Goal: Navigation & Orientation: Find specific page/section

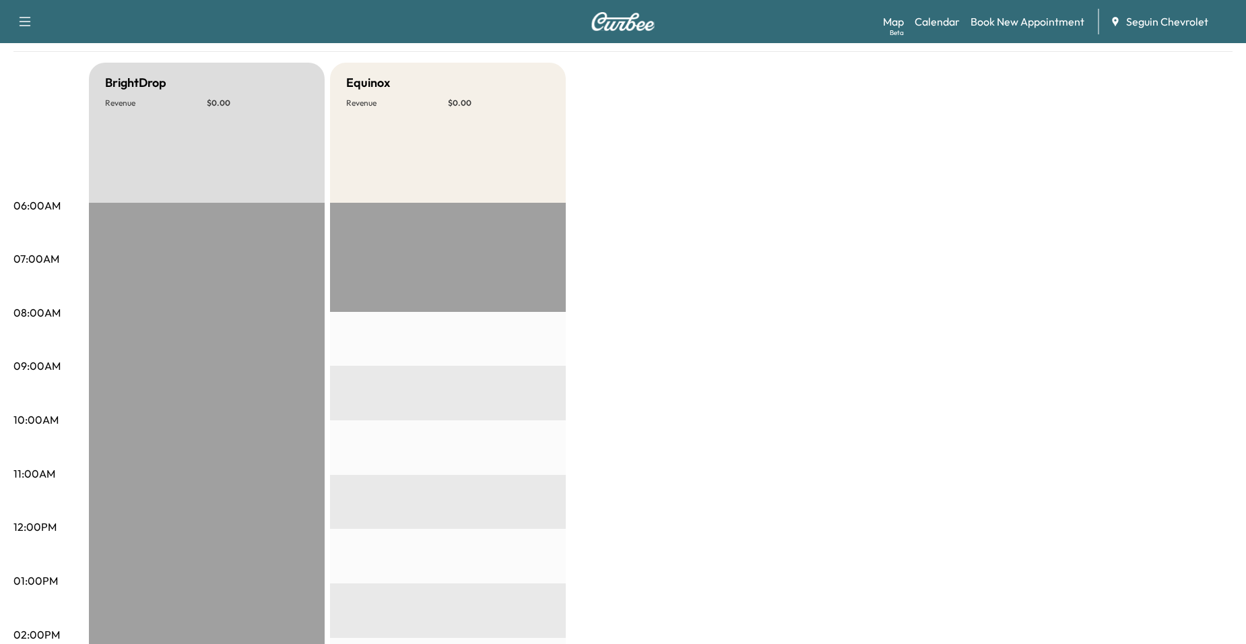
scroll to position [67, 0]
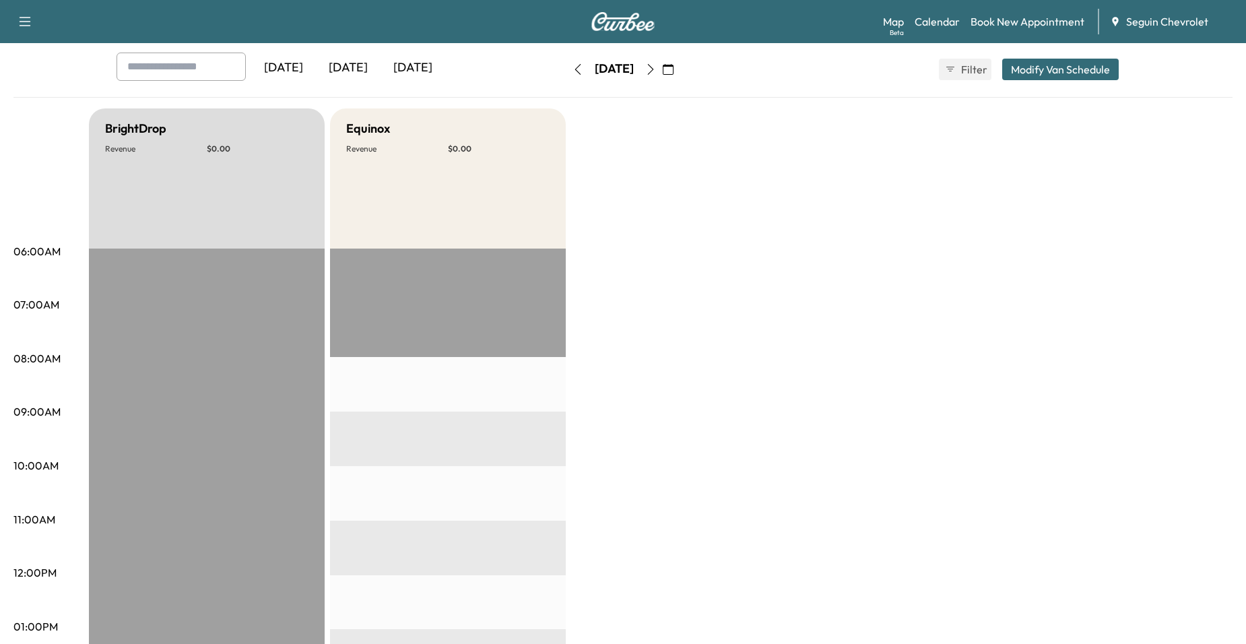
click at [673, 73] on icon "button" at bounding box center [668, 69] width 11 height 11
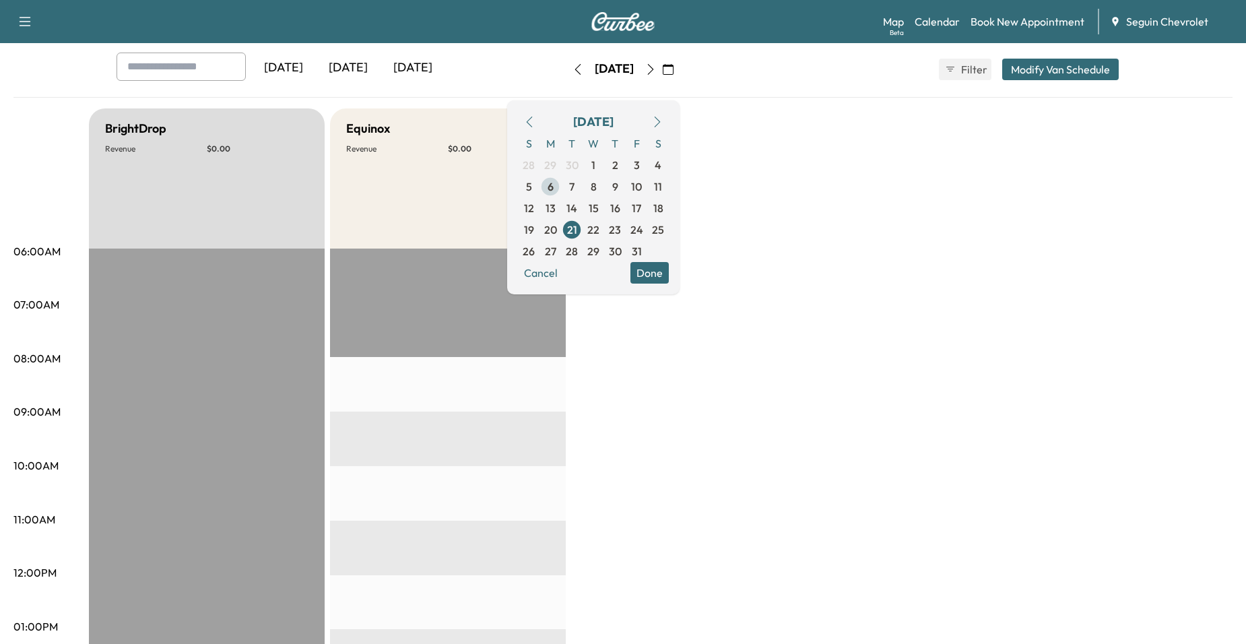
click at [561, 189] on span "6" at bounding box center [550, 187] width 22 height 22
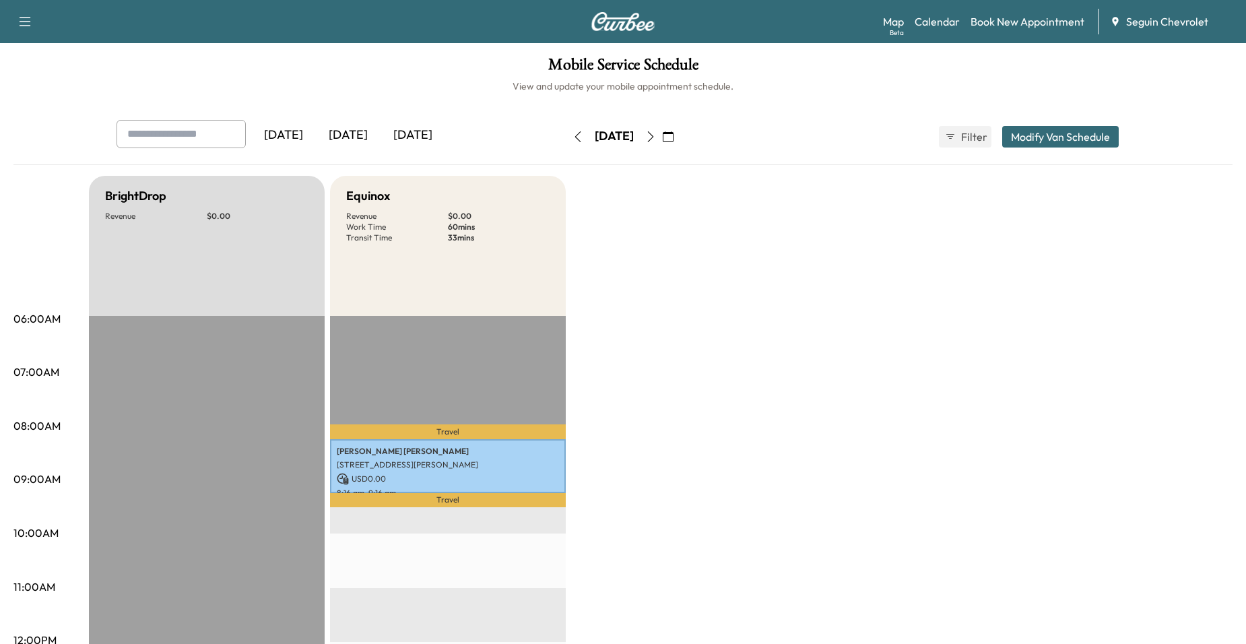
click at [662, 133] on button "button" at bounding box center [650, 137] width 23 height 22
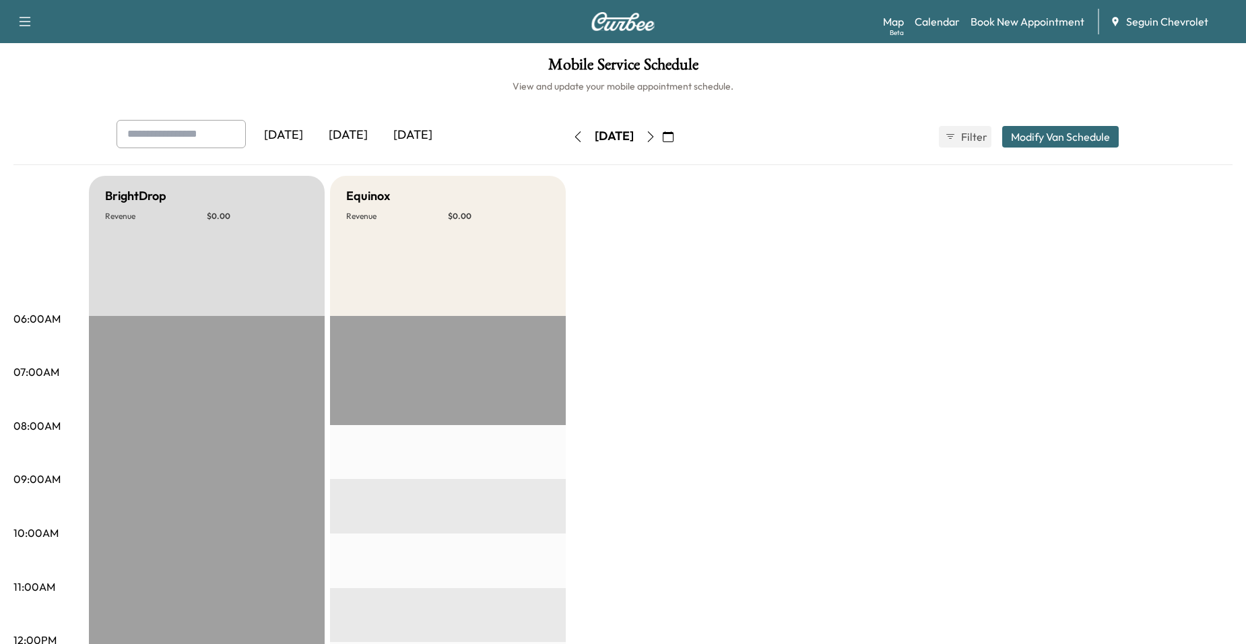
click at [656, 133] on icon "button" at bounding box center [650, 136] width 11 height 11
click at [662, 127] on button "button" at bounding box center [650, 137] width 23 height 22
click at [662, 145] on button "button" at bounding box center [650, 137] width 23 height 22
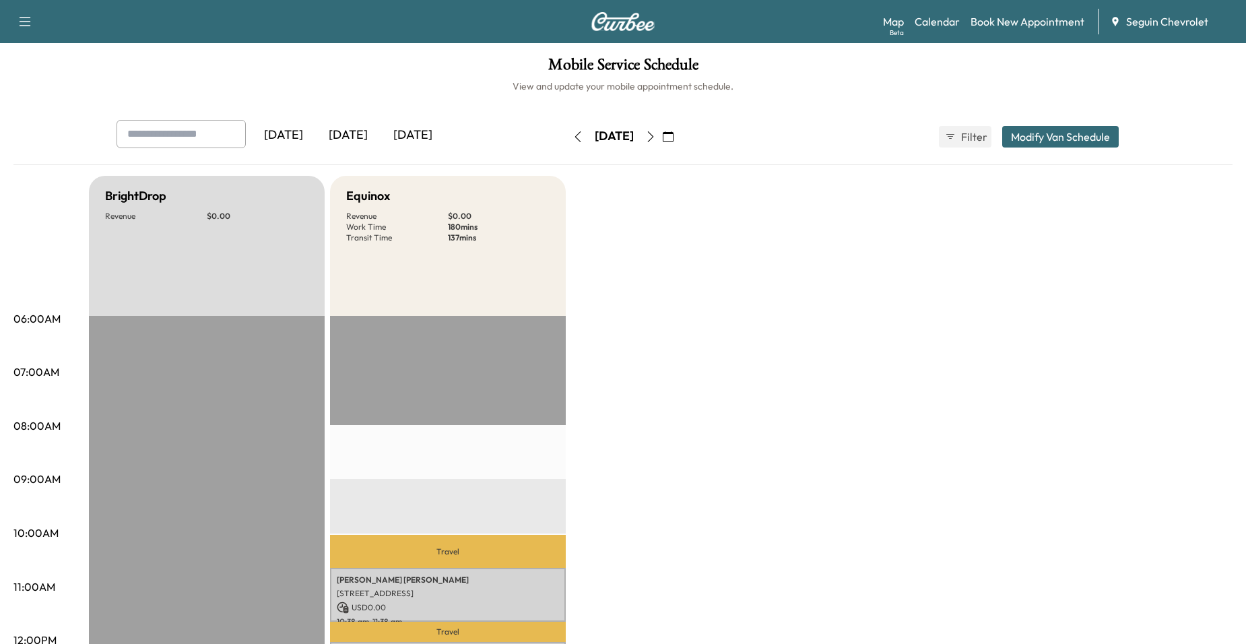
click at [656, 136] on icon "button" at bounding box center [650, 136] width 11 height 11
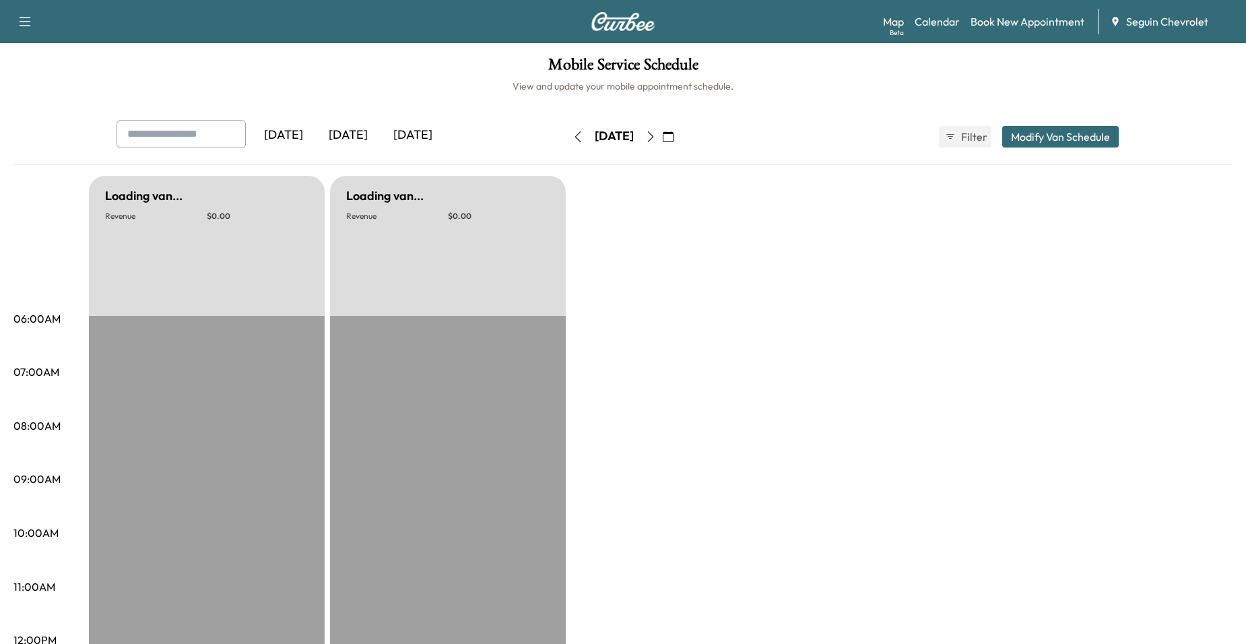
click at [656, 135] on icon "button" at bounding box center [650, 136] width 11 height 11
click at [654, 135] on icon "button" at bounding box center [651, 136] width 6 height 11
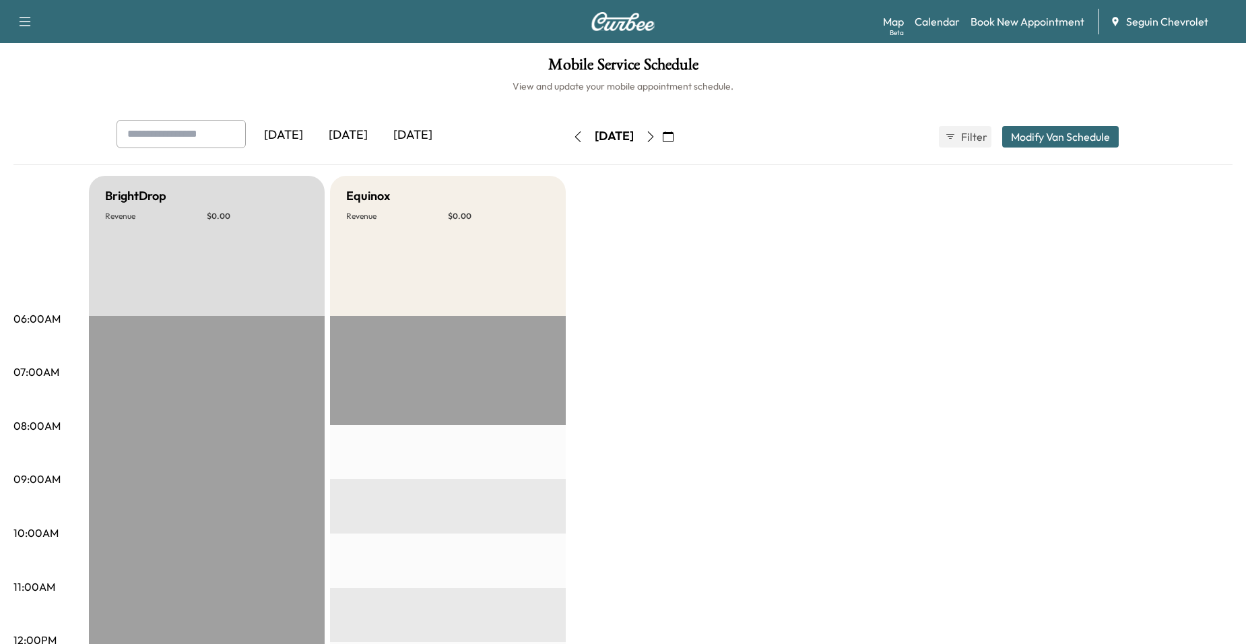
click at [656, 135] on icon "button" at bounding box center [650, 136] width 11 height 11
click at [662, 135] on button "button" at bounding box center [650, 137] width 23 height 22
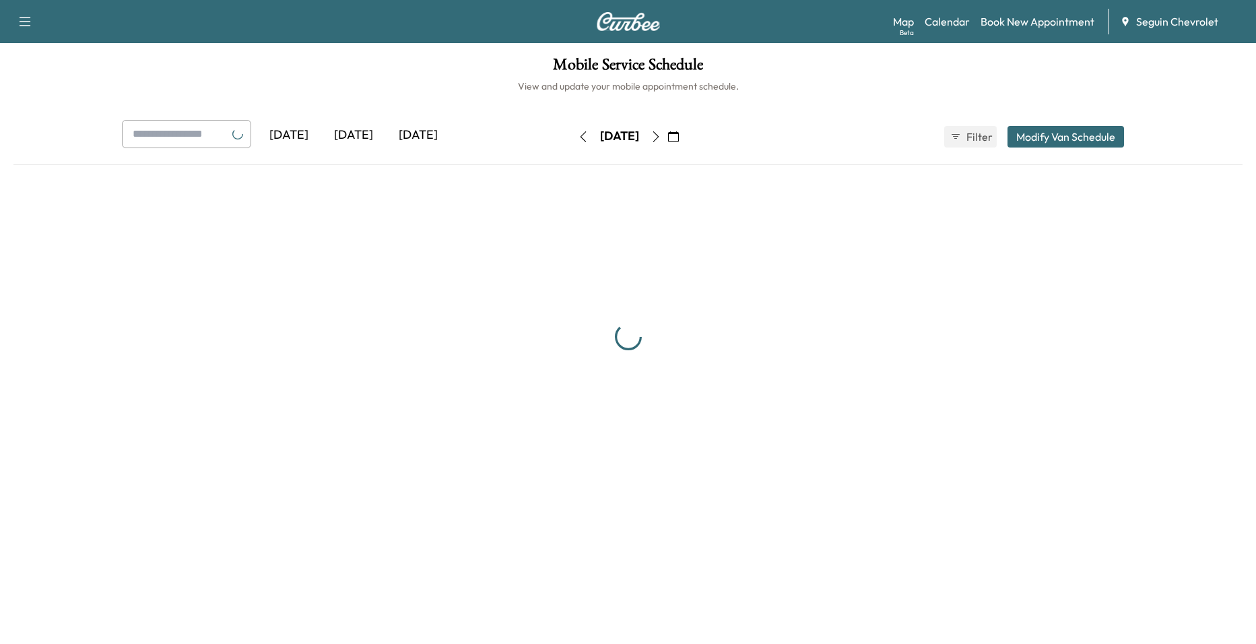
click at [667, 135] on button "button" at bounding box center [655, 137] width 23 height 22
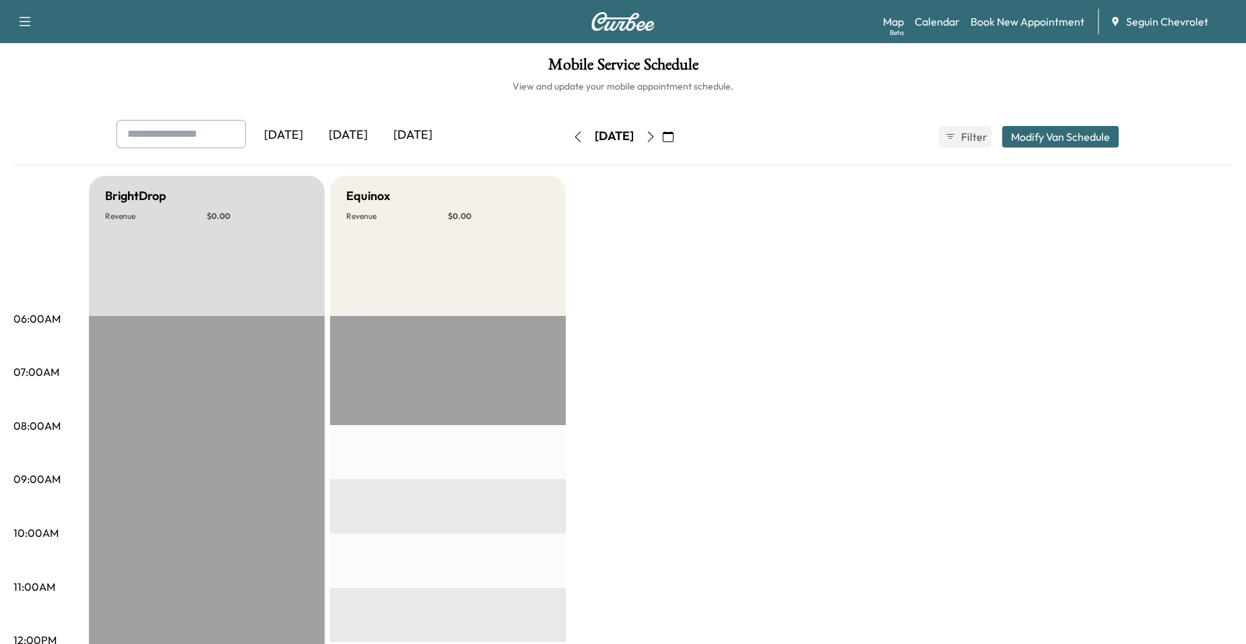
click at [572, 135] on icon "button" at bounding box center [577, 136] width 11 height 11
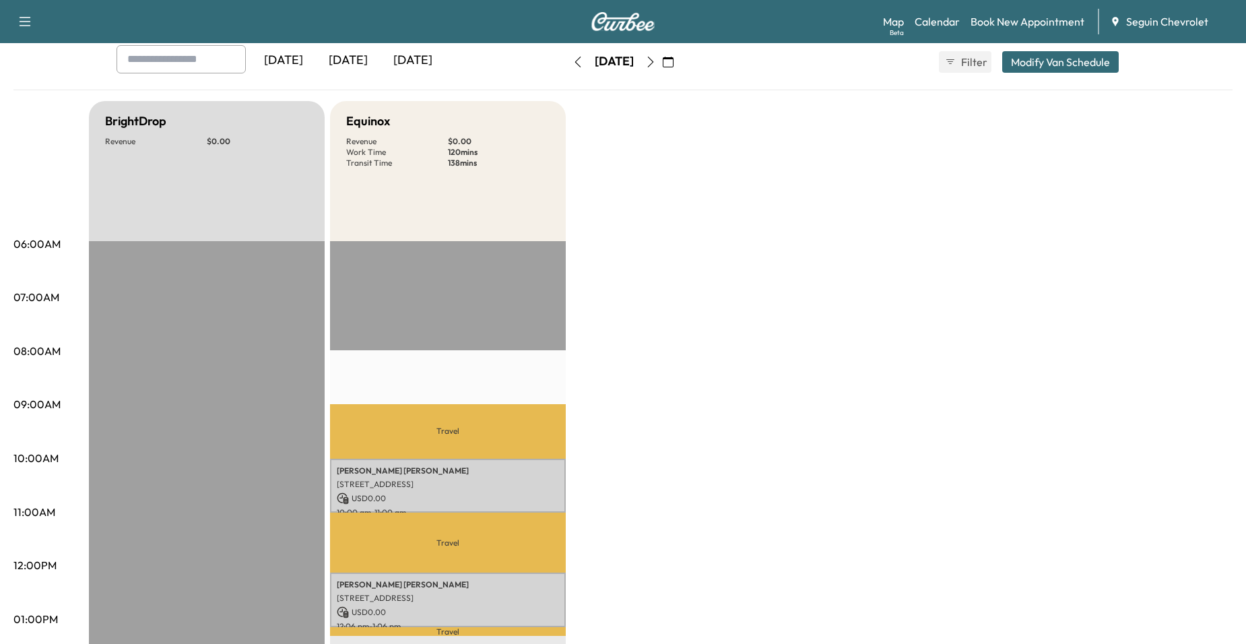
scroll to position [67, 0]
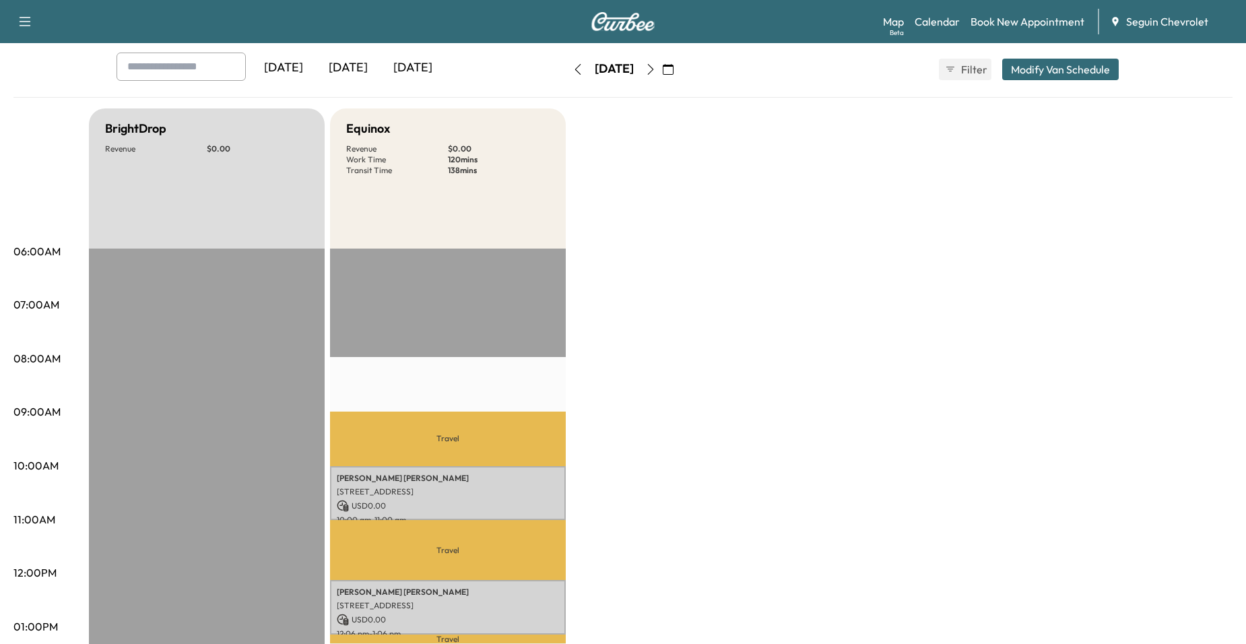
click at [656, 69] on icon "button" at bounding box center [650, 69] width 11 height 11
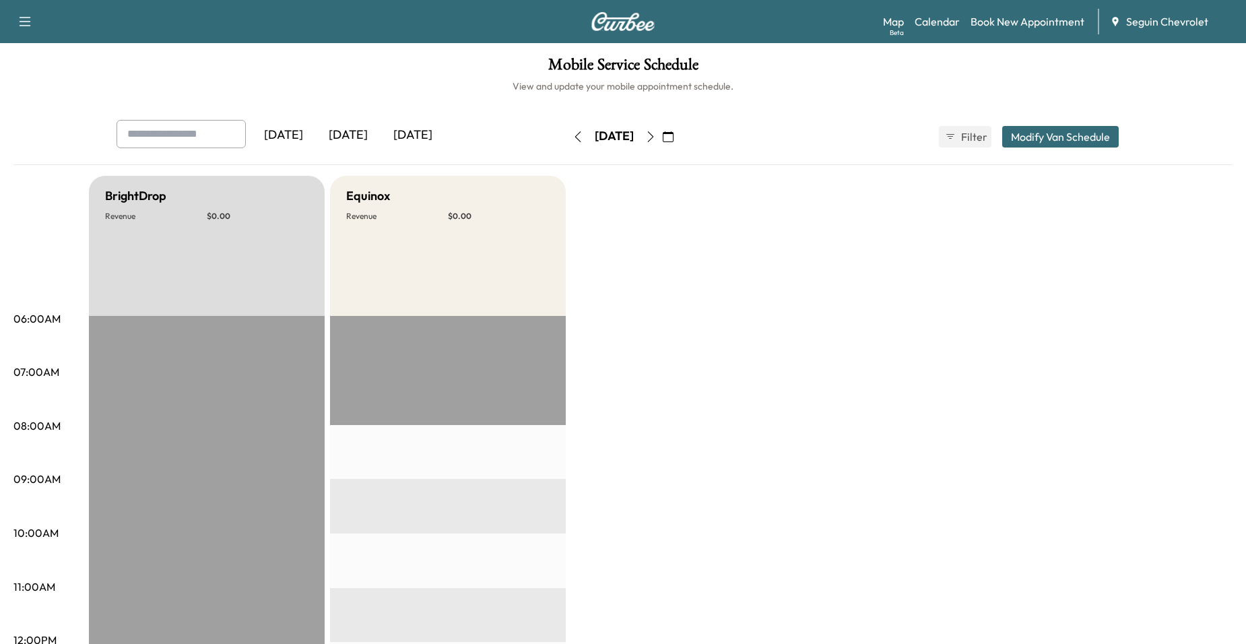
click at [675, 125] on div "Friday, October 17 October 2025 S M T W T F S 28 29 30 1 2 3 4 5 6 7 8 9 10 11 …" at bounding box center [622, 136] width 113 height 43
click at [662, 132] on button "button" at bounding box center [650, 137] width 23 height 22
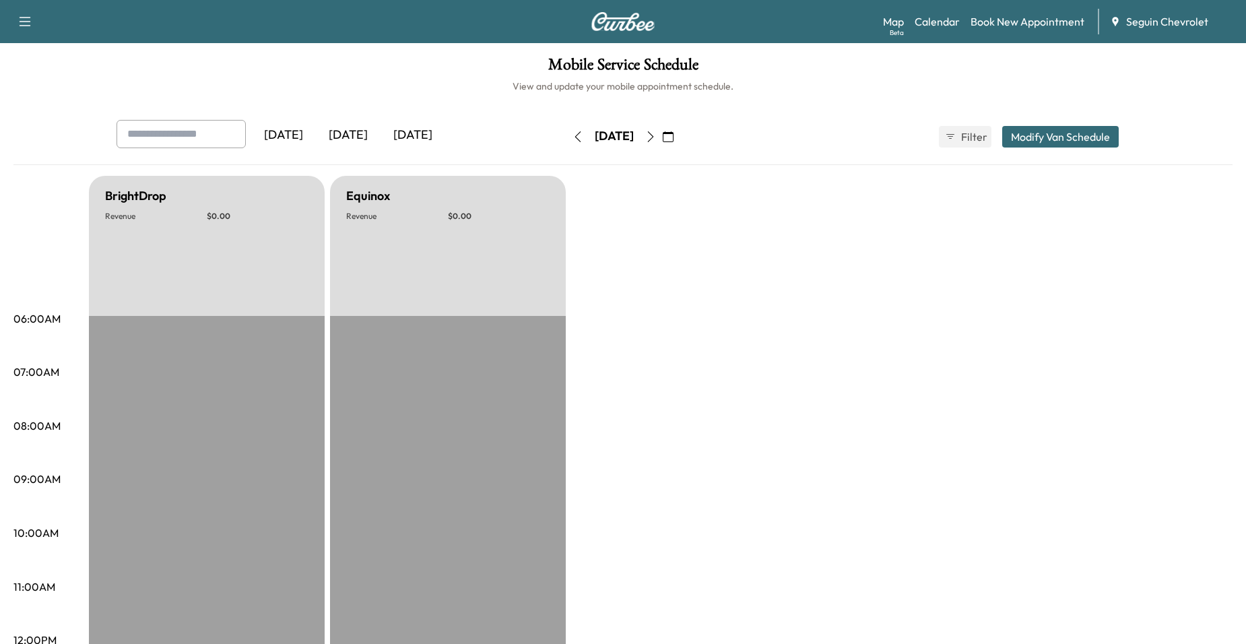
click at [662, 135] on div "Saturday, October 18" at bounding box center [614, 137] width 96 height 22
click at [662, 135] on button "button" at bounding box center [650, 137] width 23 height 22
click at [656, 135] on icon "button" at bounding box center [650, 136] width 11 height 11
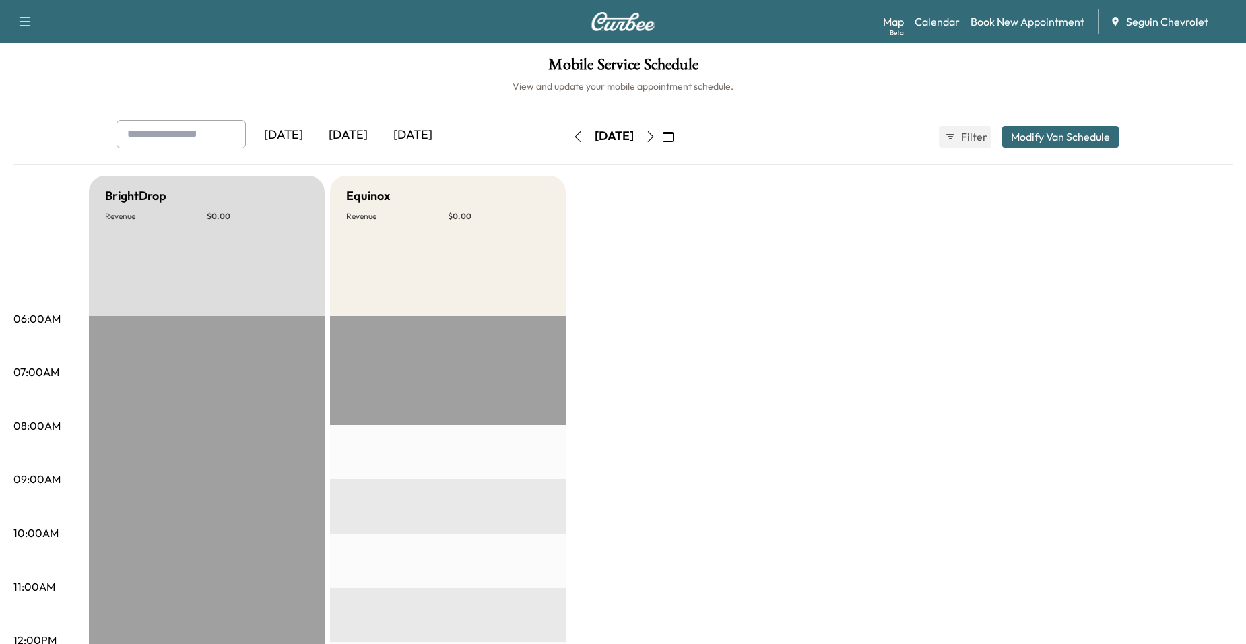
click at [662, 135] on button "button" at bounding box center [650, 137] width 23 height 22
click at [572, 137] on icon "button" at bounding box center [577, 136] width 11 height 11
click at [673, 137] on icon "button" at bounding box center [668, 136] width 11 height 11
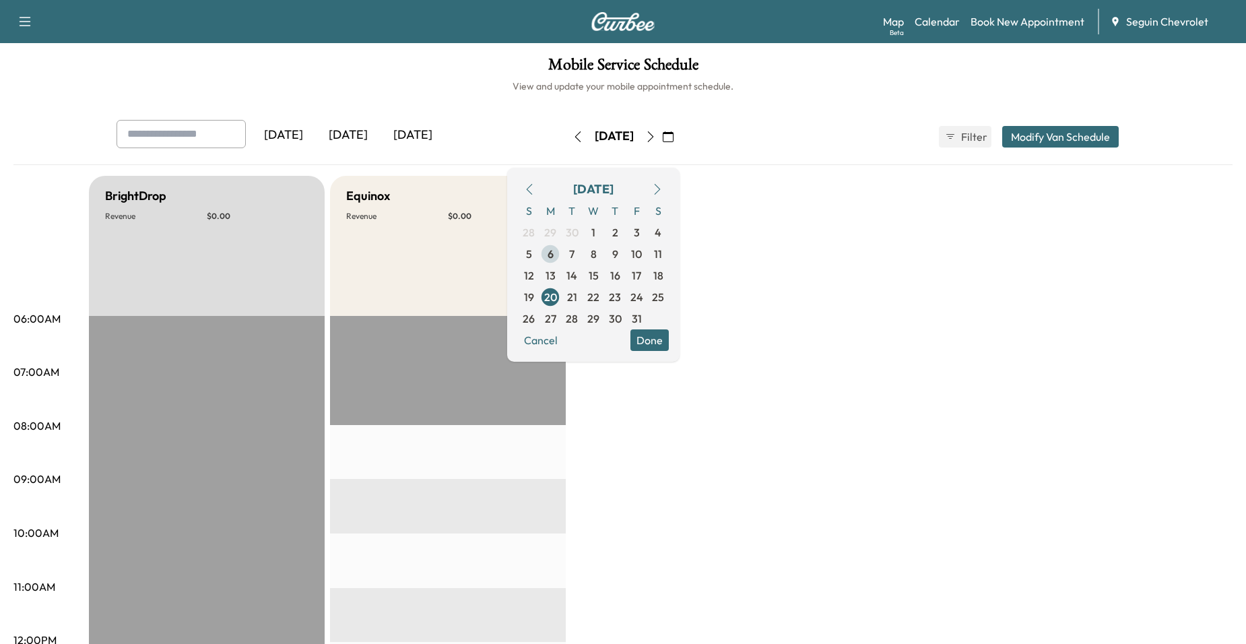
click at [554, 249] on span "6" at bounding box center [551, 254] width 6 height 16
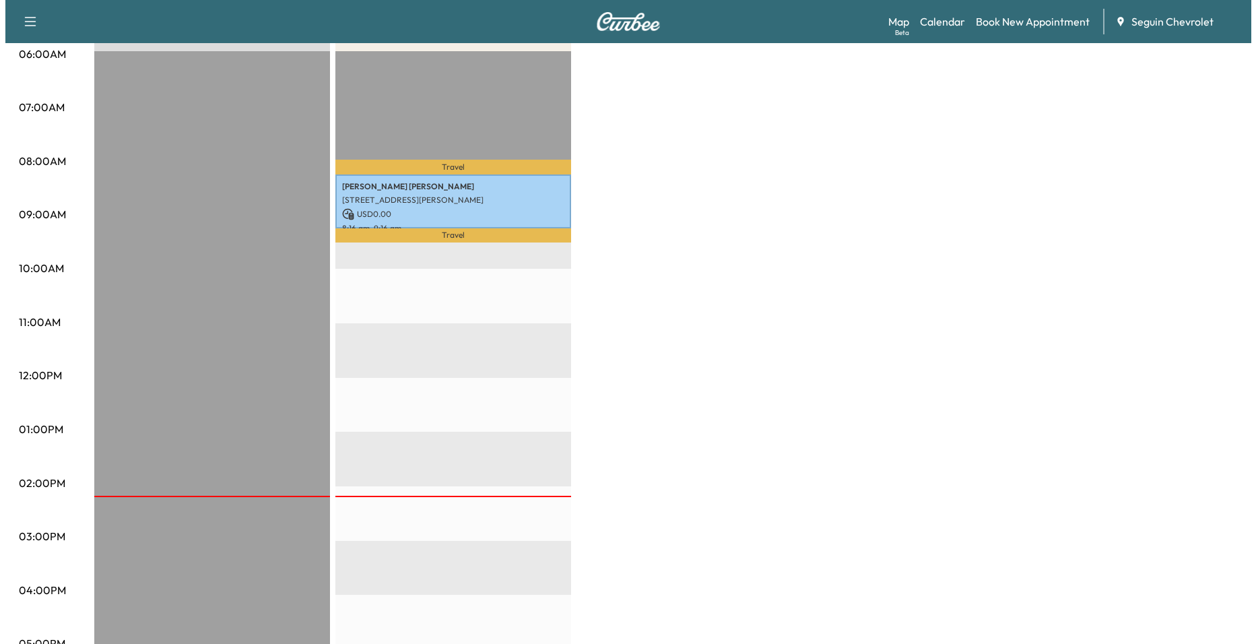
scroll to position [269, 0]
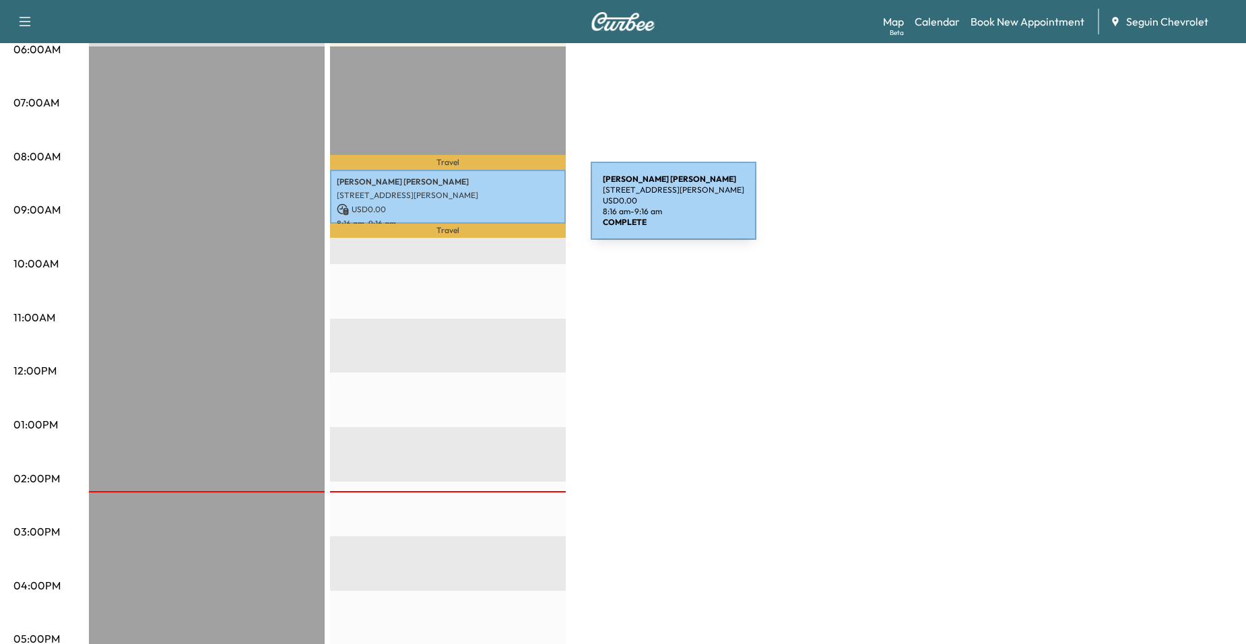
click at [490, 209] on p "USD 0.00" at bounding box center [448, 209] width 222 height 12
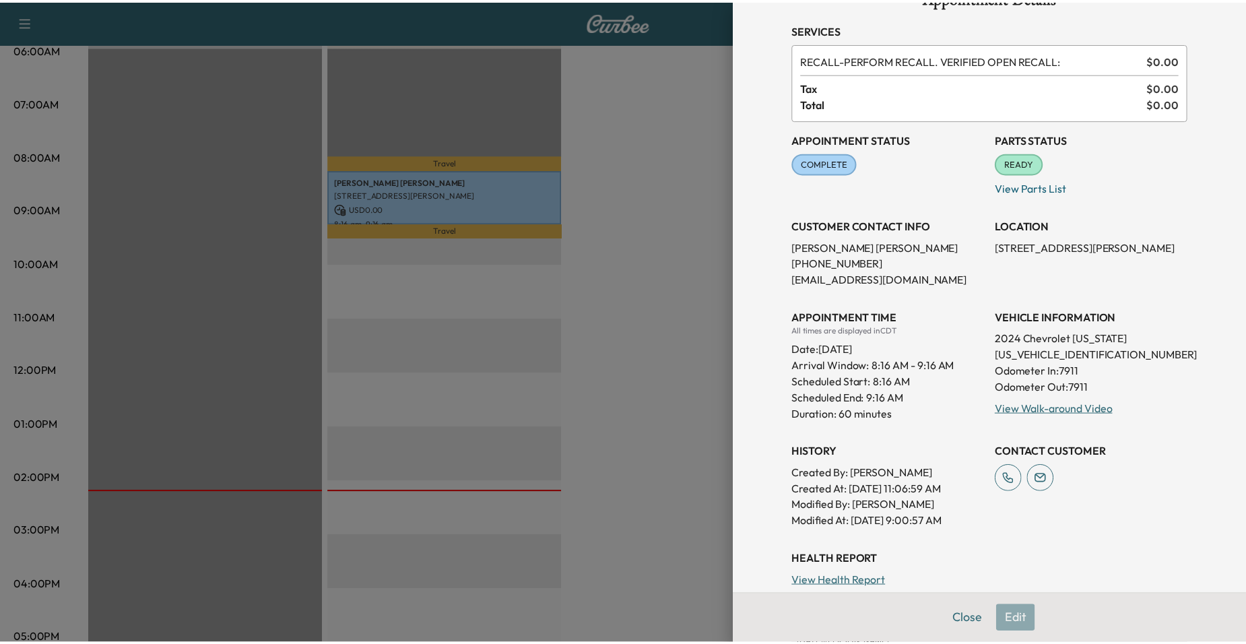
scroll to position [135, 0]
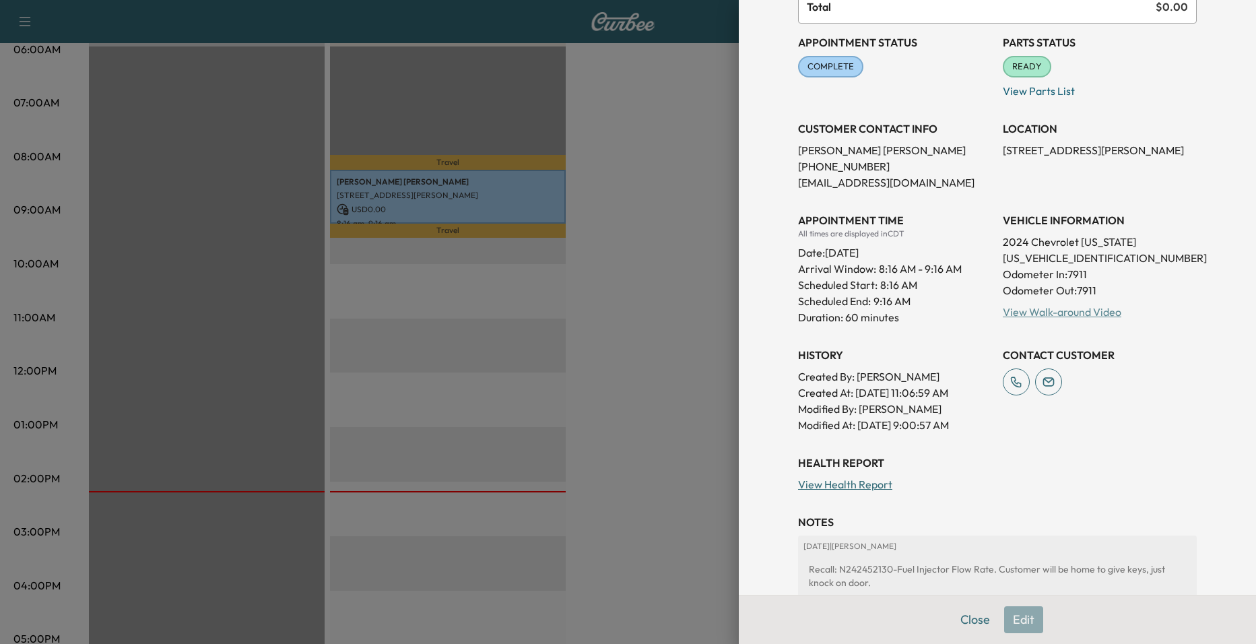
click at [1065, 313] on link "View Walk-around Video" at bounding box center [1062, 311] width 119 height 13
click at [114, 168] on div at bounding box center [628, 322] width 1256 height 644
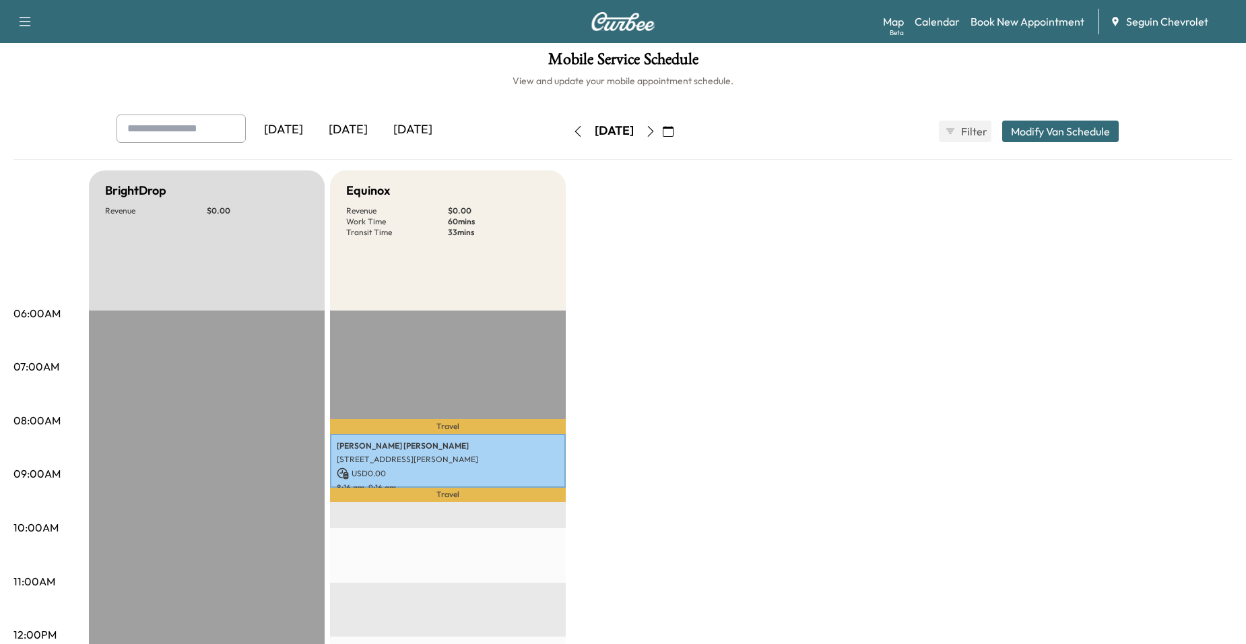
scroll to position [0, 0]
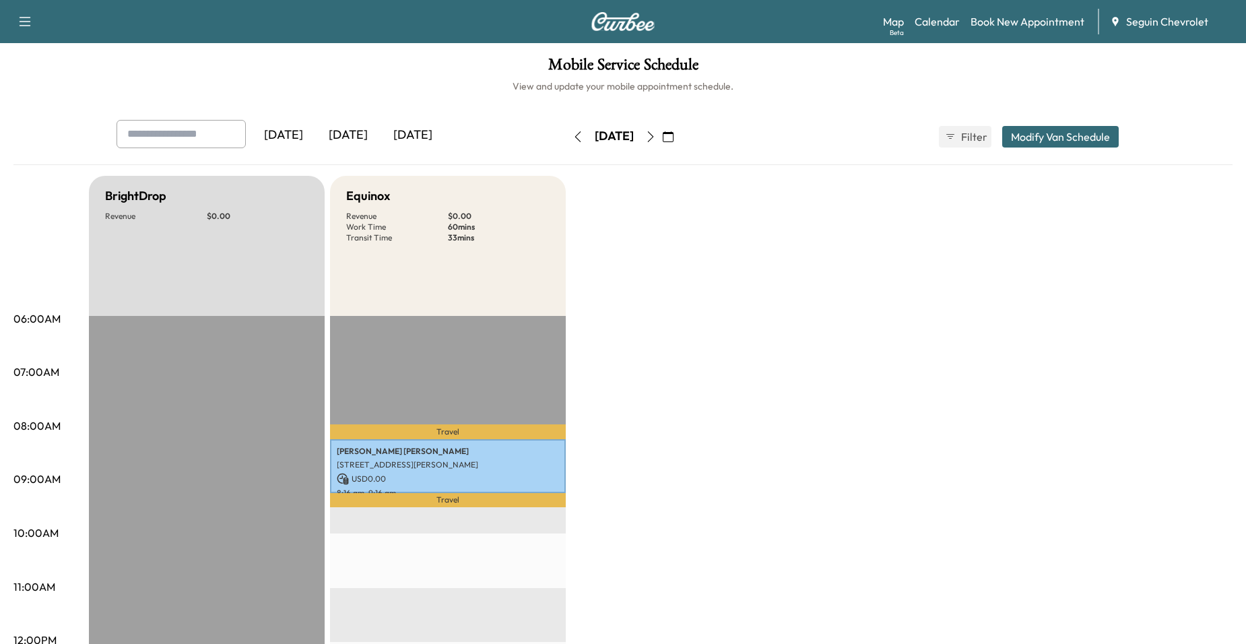
click at [656, 140] on icon "button" at bounding box center [650, 136] width 11 height 11
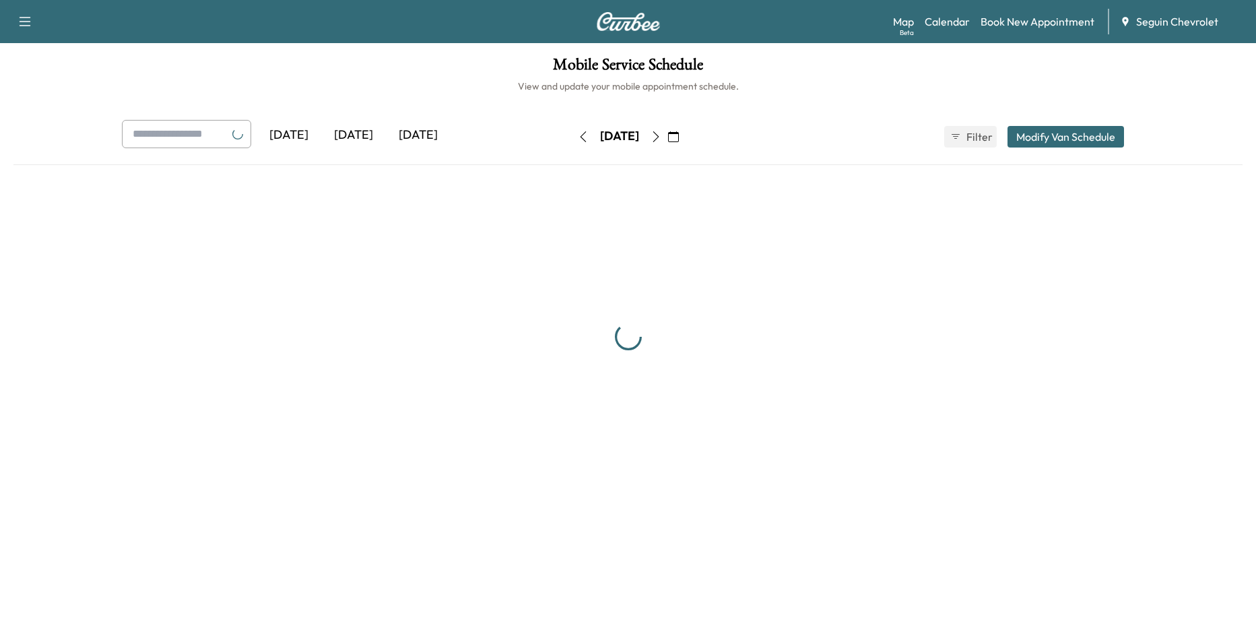
click at [661, 140] on icon "button" at bounding box center [656, 136] width 11 height 11
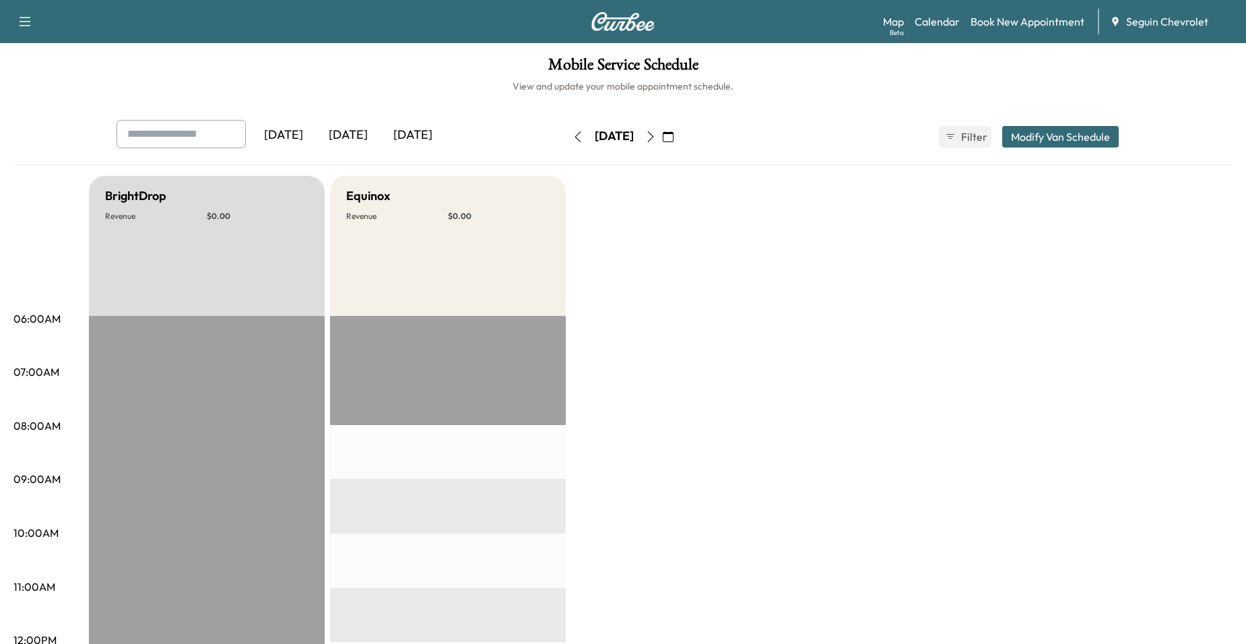
click at [656, 139] on icon "button" at bounding box center [650, 136] width 11 height 11
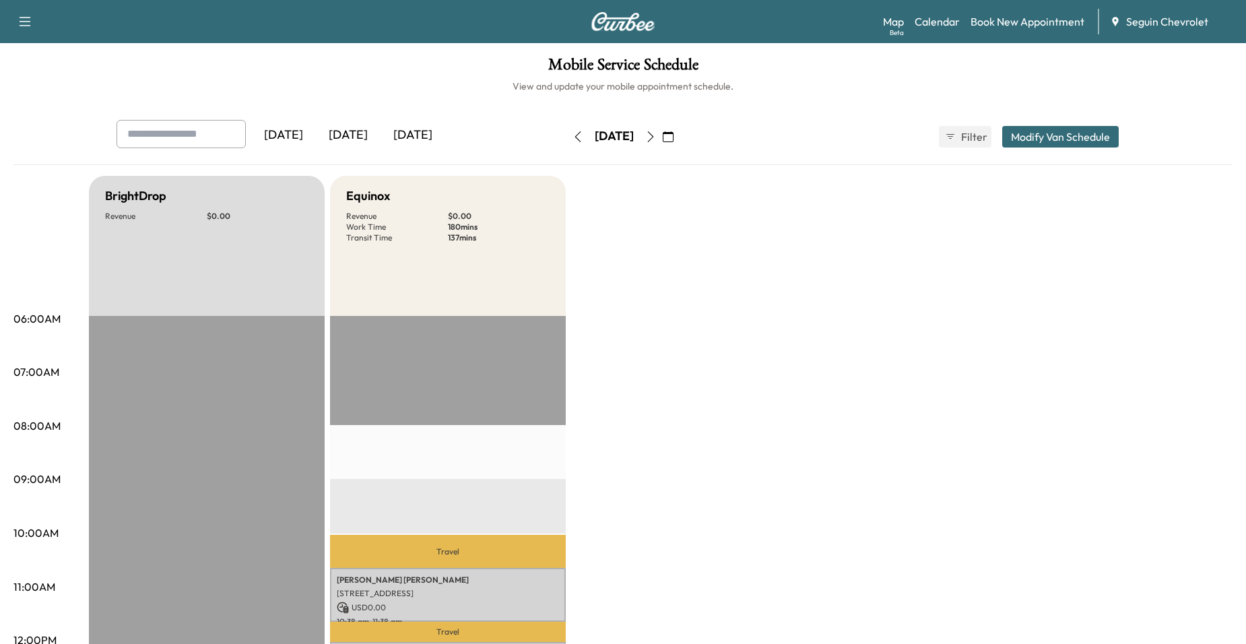
click at [566, 139] on button "button" at bounding box center [577, 137] width 23 height 22
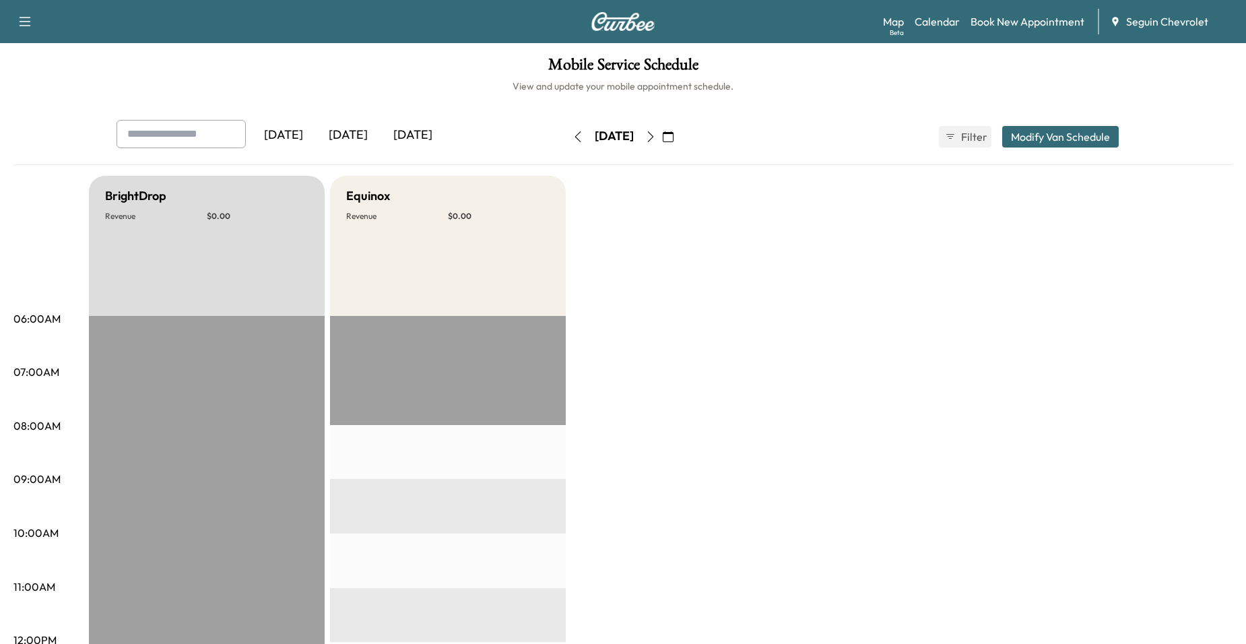
click at [680, 149] on div "Thursday, October 9 October 2025 S M T W T F S 28 29 30 1 2 3 4 5 6 7 8 9 10 11…" at bounding box center [622, 136] width 113 height 43
click at [662, 145] on button "button" at bounding box center [650, 137] width 23 height 22
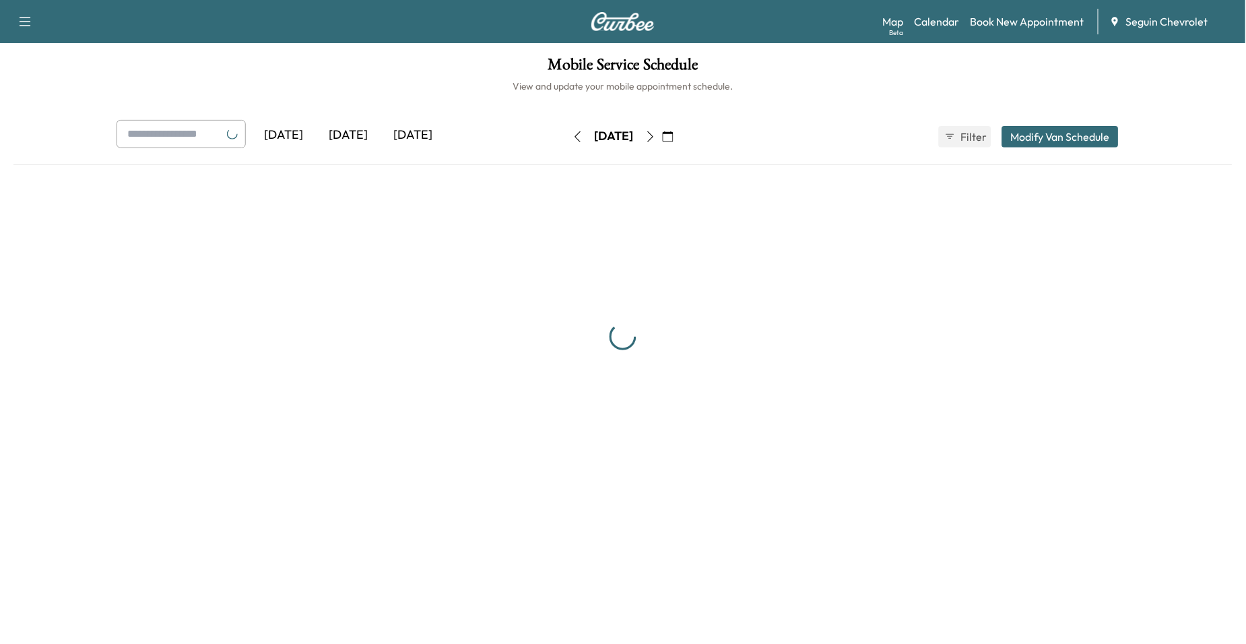
click at [662, 145] on button "button" at bounding box center [650, 137] width 23 height 22
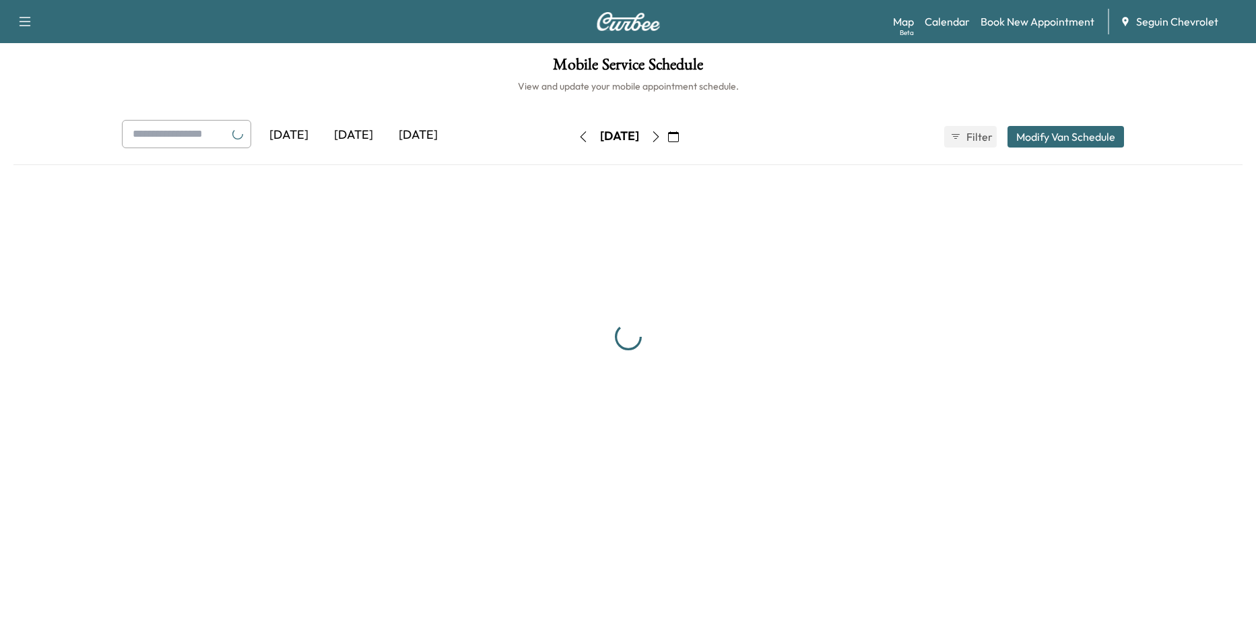
click at [667, 145] on button "button" at bounding box center [655, 137] width 23 height 22
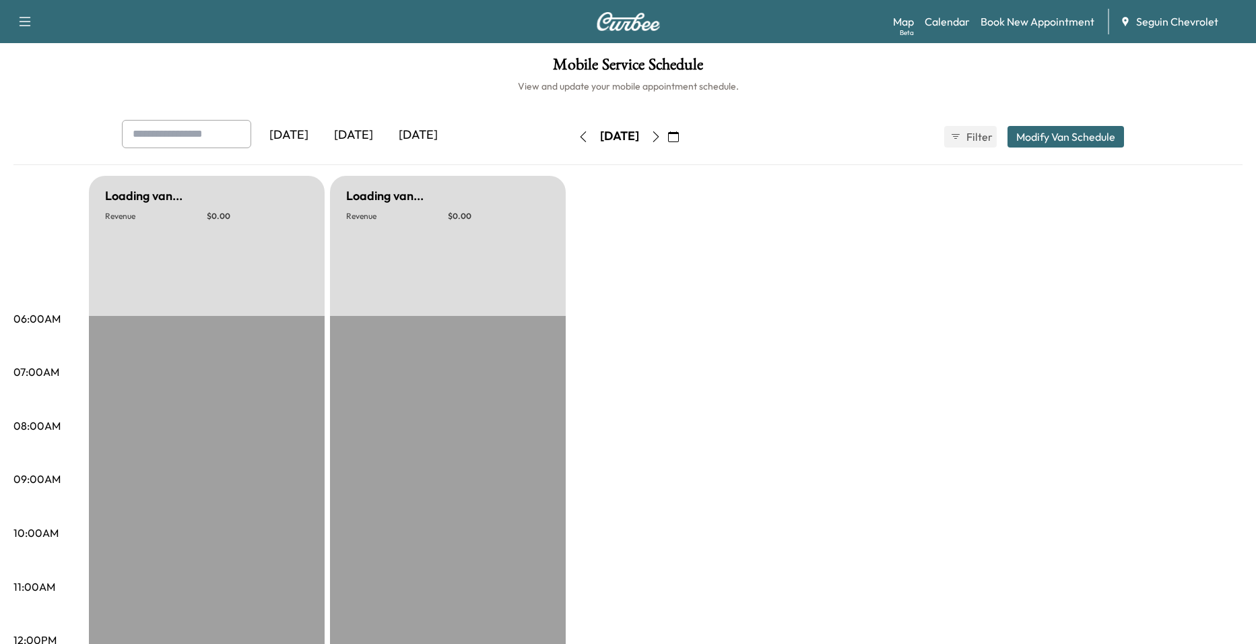
click at [667, 145] on button "button" at bounding box center [655, 137] width 23 height 22
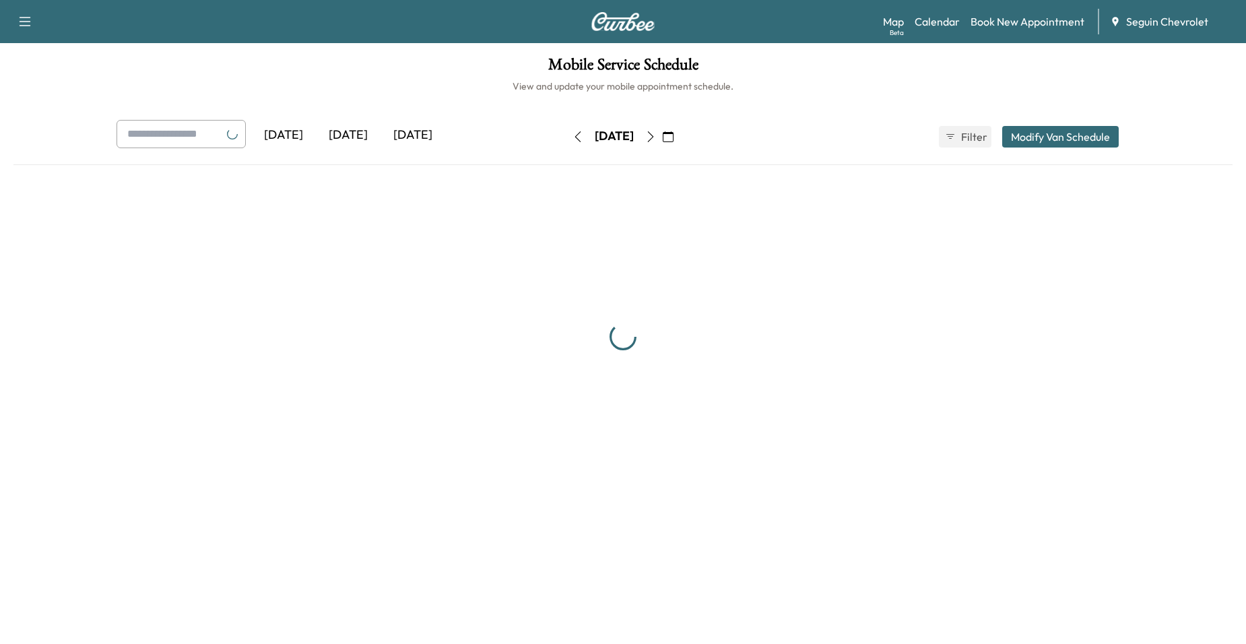
click at [662, 145] on button "button" at bounding box center [650, 137] width 23 height 22
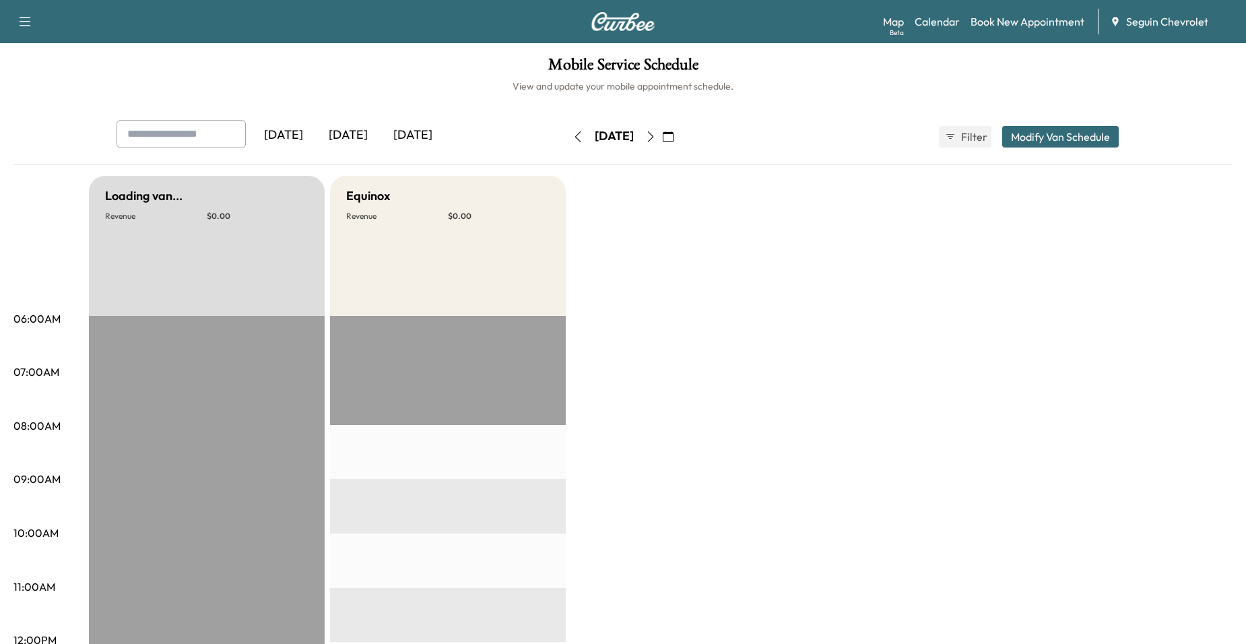
click at [662, 145] on button "button" at bounding box center [650, 137] width 23 height 22
click at [662, 142] on button "button" at bounding box center [650, 137] width 23 height 22
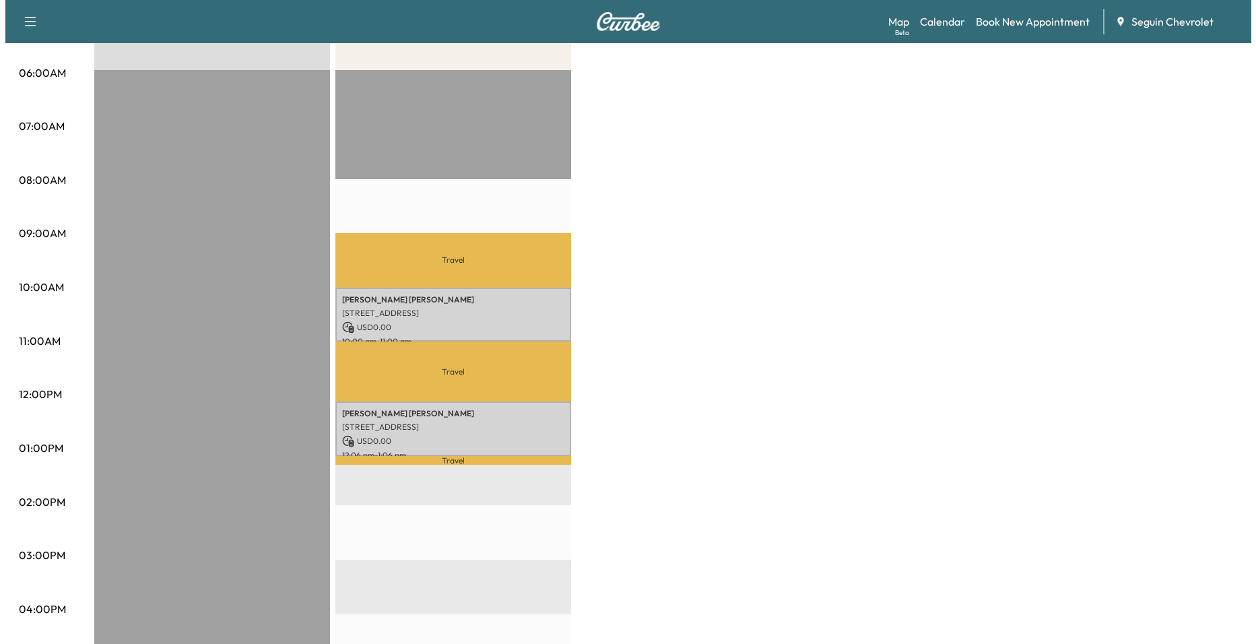
scroll to position [269, 0]
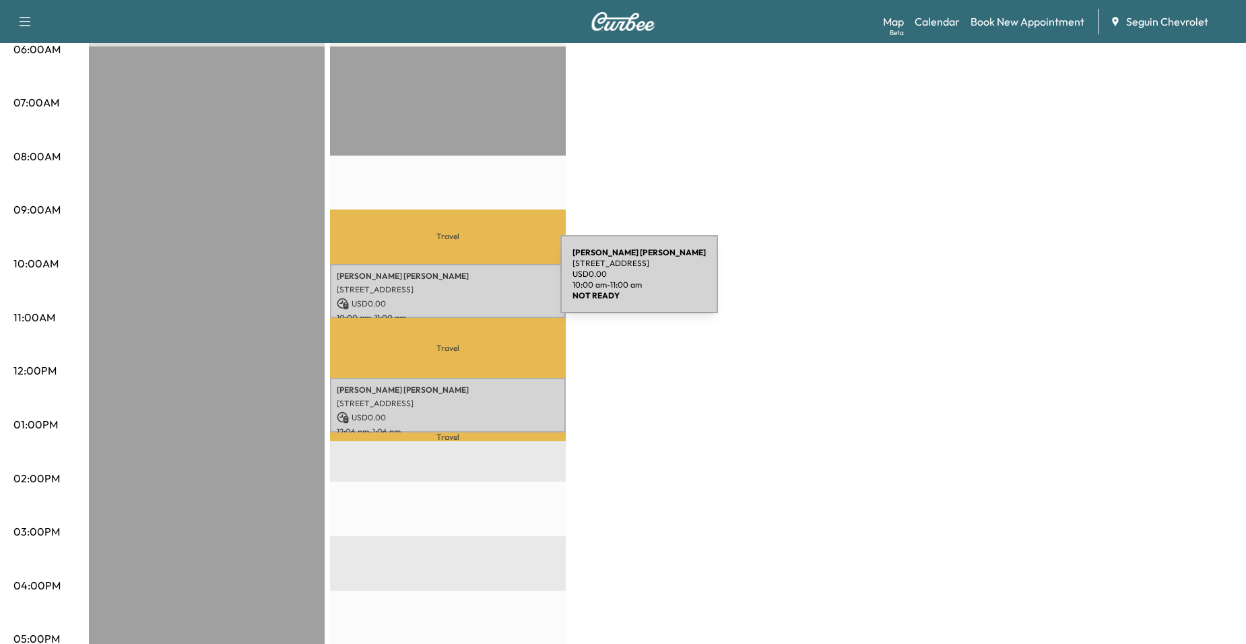
click at [459, 284] on p "6101 E Oltorf St, Austin, TX 78741, USA" at bounding box center [448, 289] width 222 height 11
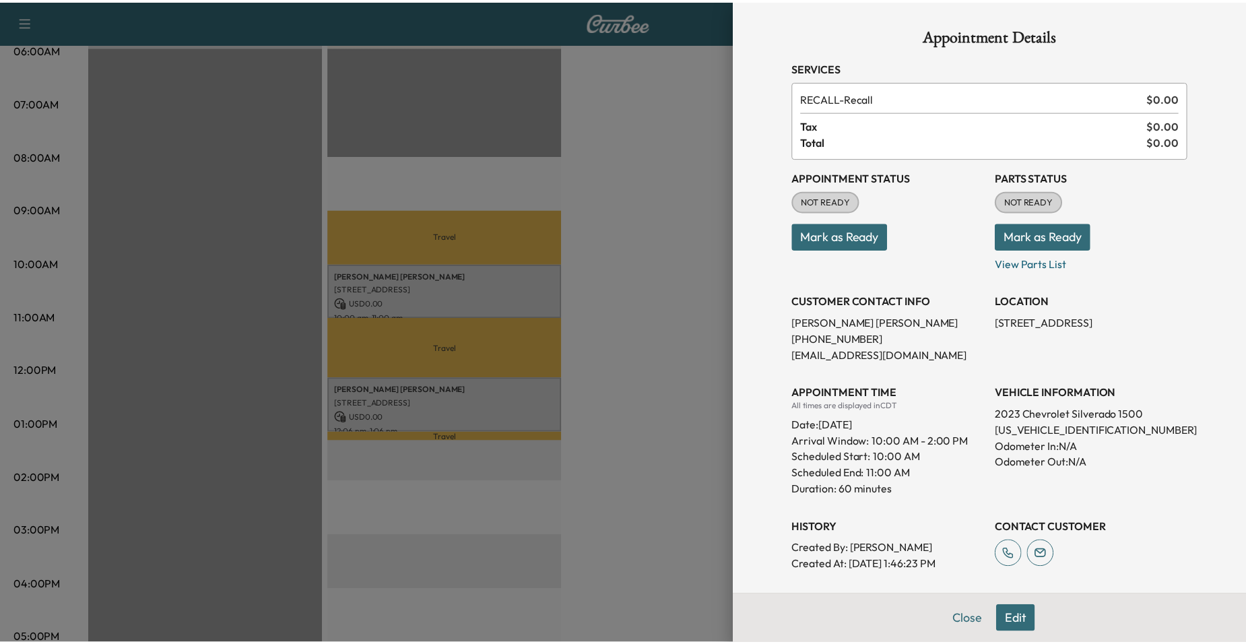
scroll to position [199, 0]
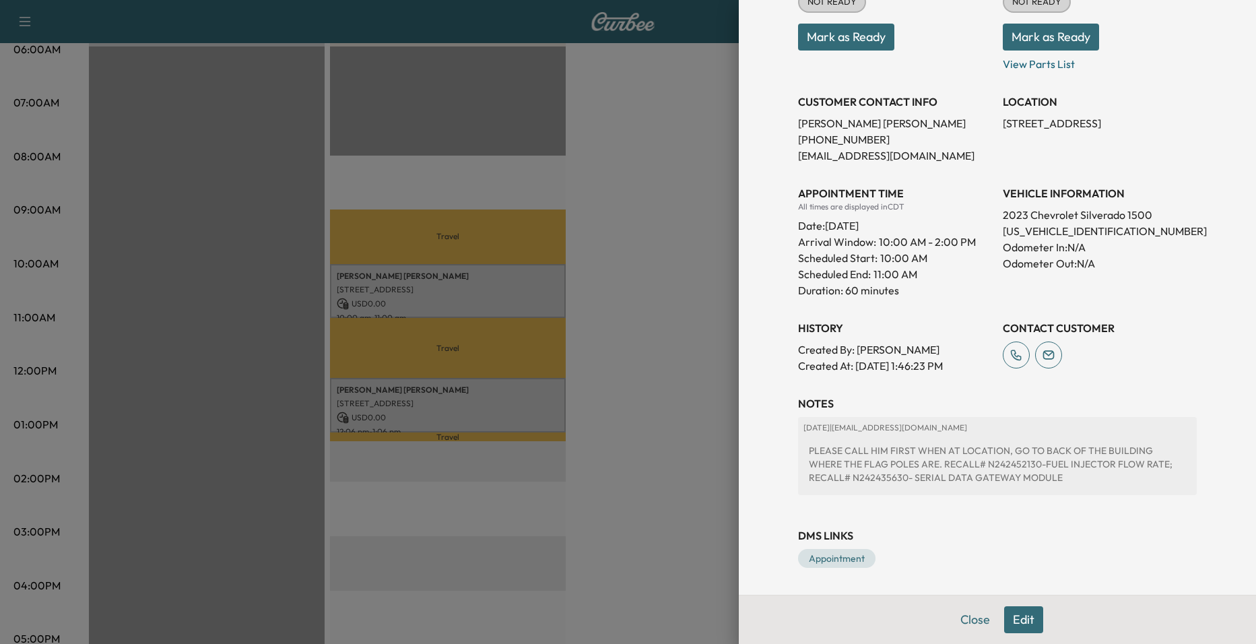
click at [661, 396] on div at bounding box center [628, 322] width 1256 height 644
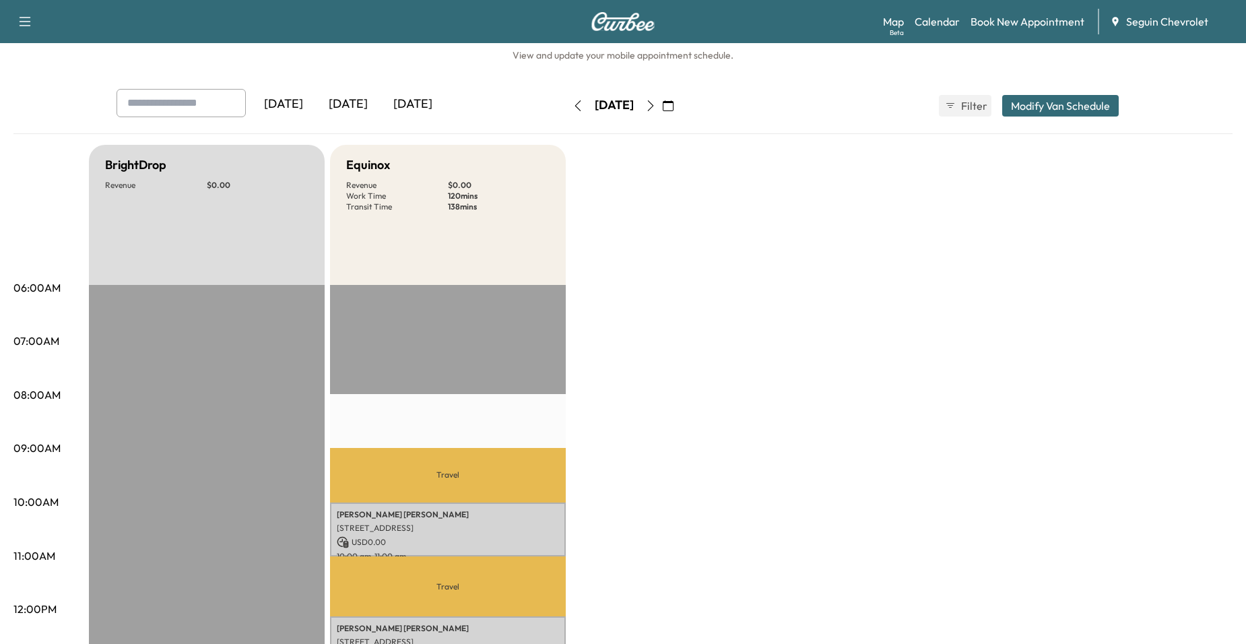
scroll to position [0, 0]
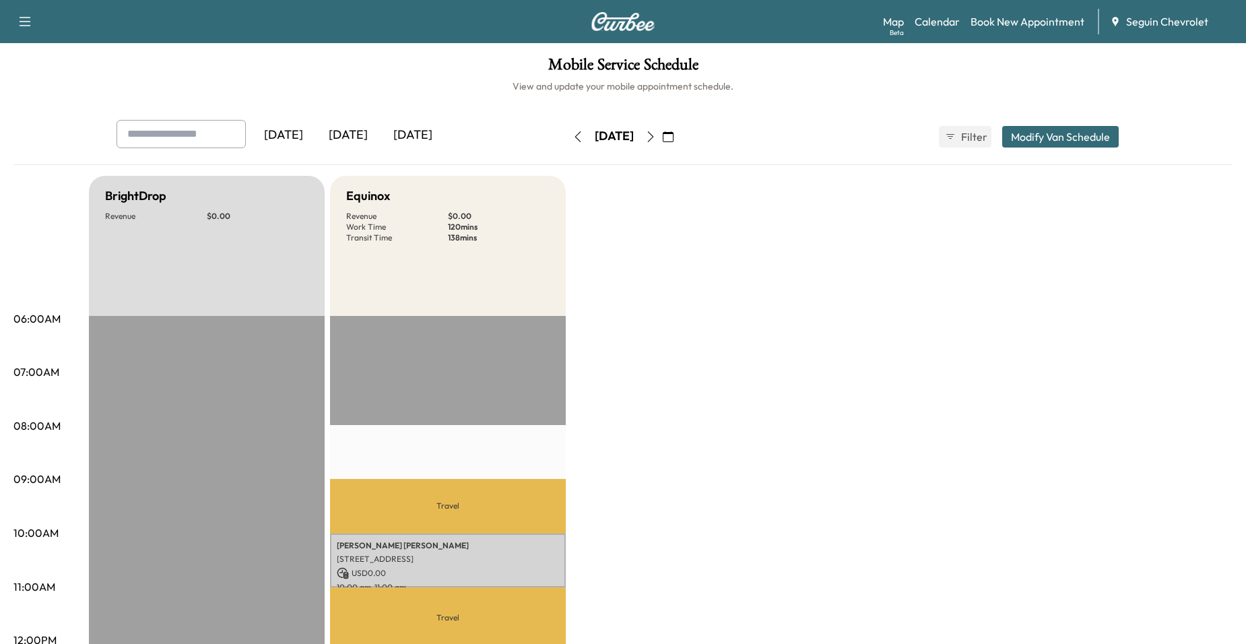
click at [572, 136] on icon "button" at bounding box center [577, 136] width 11 height 11
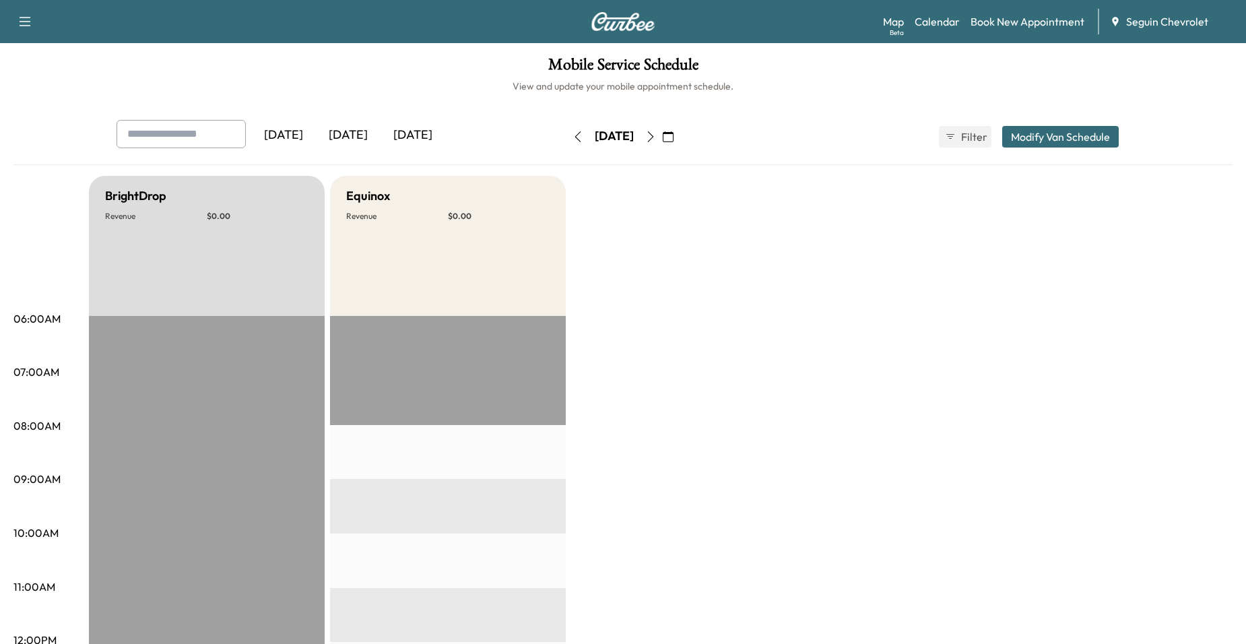
click at [572, 135] on icon "button" at bounding box center [577, 136] width 11 height 11
